Goal: Find specific page/section: Find specific page/section

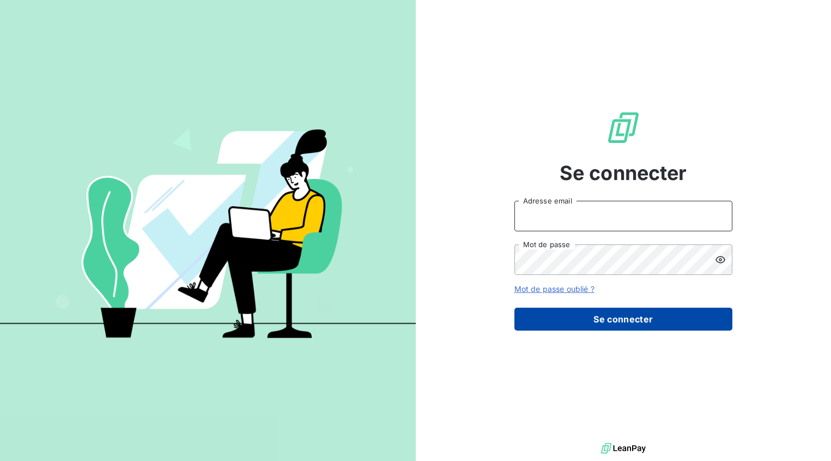
type input "ml@hiptown.com"
click at [627, 322] on button "Se connecter" at bounding box center [624, 318] width 218 height 23
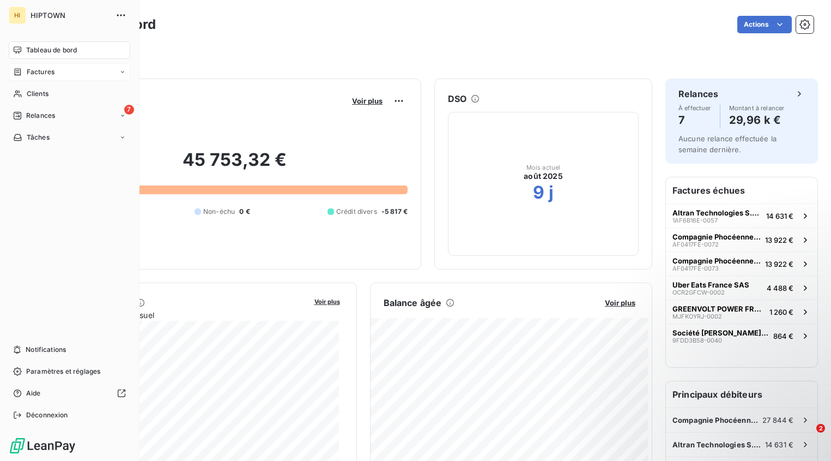
click at [51, 75] on span "Factures" at bounding box center [41, 72] width 28 height 10
